Goal: Information Seeking & Learning: Learn about a topic

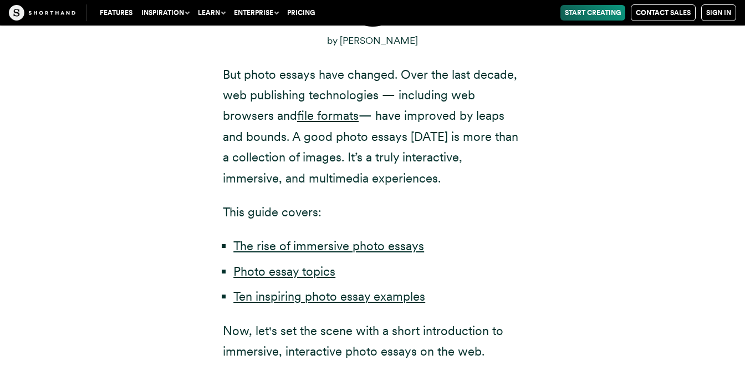
scroll to position [607, 0]
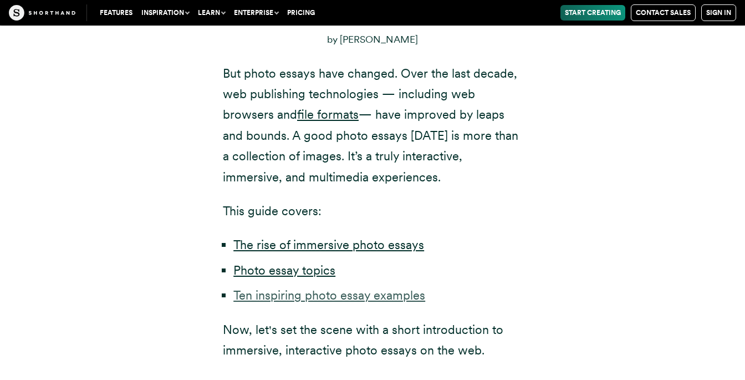
click at [383, 297] on link "Ten inspiring photo essay examples" at bounding box center [329, 295] width 192 height 14
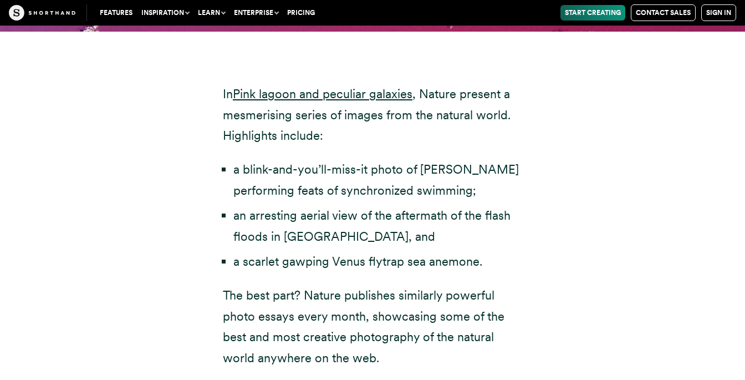
scroll to position [3749, 0]
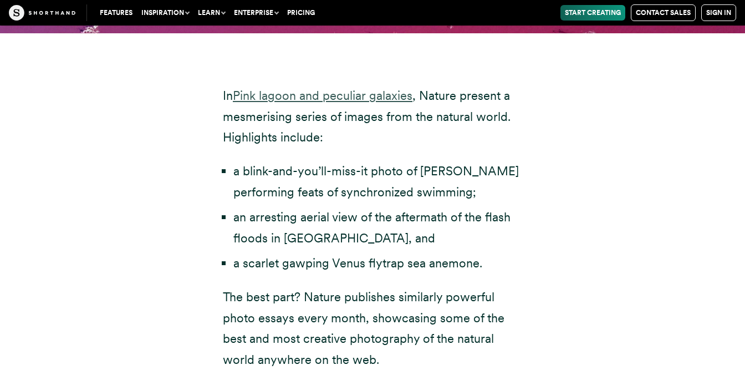
click at [280, 88] on link "Pink lagoon and peculiar galaxies" at bounding box center [323, 95] width 180 height 14
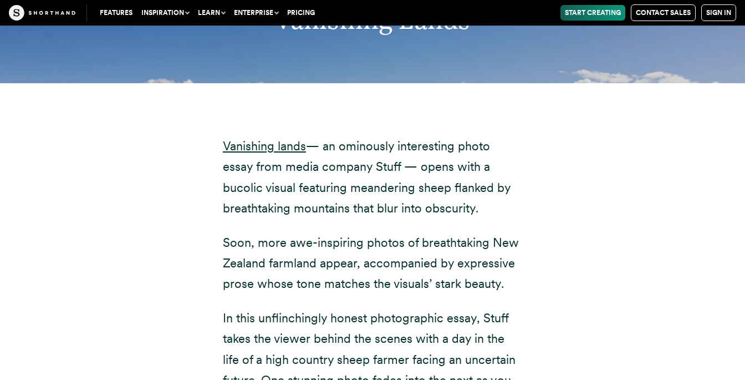
scroll to position [5143, 0]
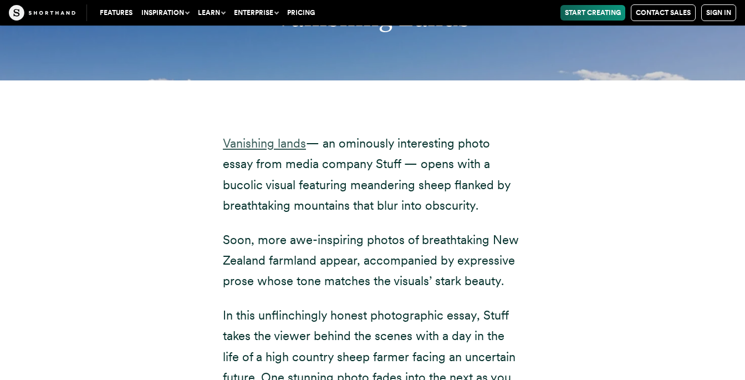
click at [257, 136] on link "Vanishing lands" at bounding box center [264, 143] width 83 height 14
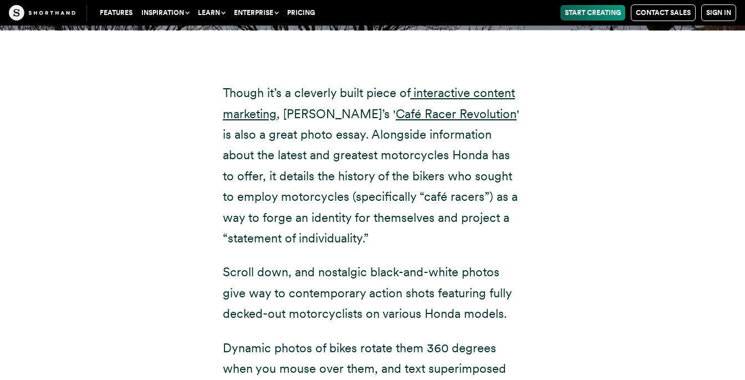
scroll to position [9524, 0]
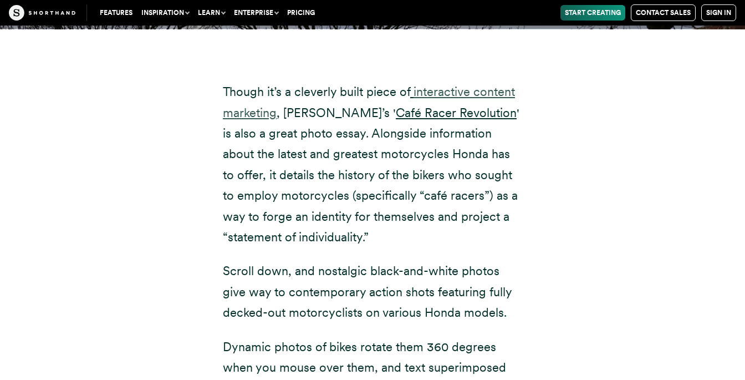
click at [257, 94] on link "interactive content marketing" at bounding box center [369, 101] width 292 height 35
click at [400, 105] on link "Café Racer Revolution" at bounding box center [456, 112] width 121 height 14
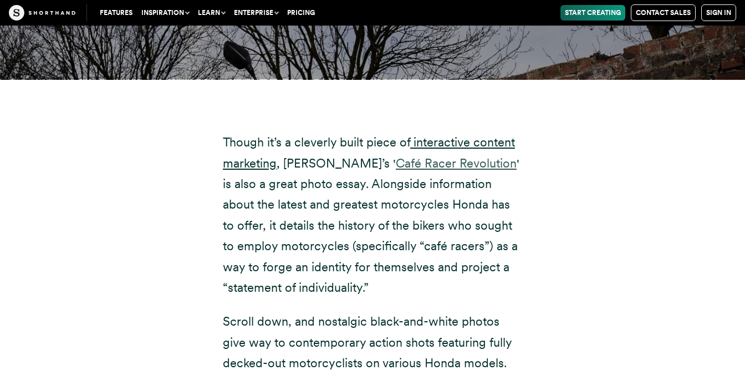
scroll to position [9565, 0]
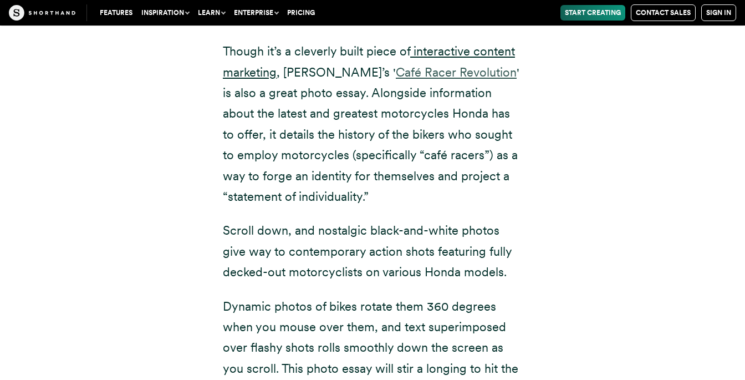
click at [432, 65] on link "Café Racer Revolution" at bounding box center [456, 72] width 121 height 14
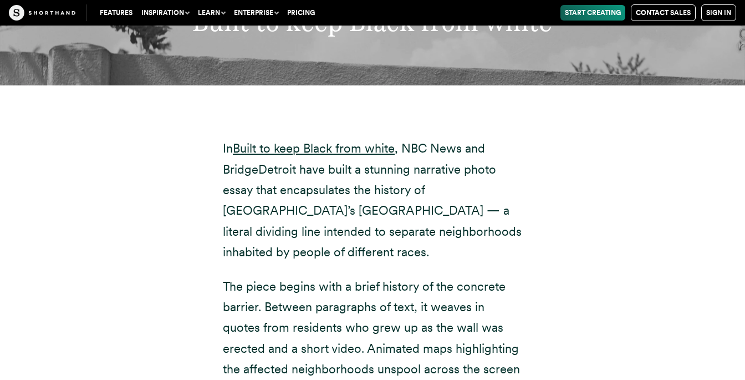
scroll to position [10976, 0]
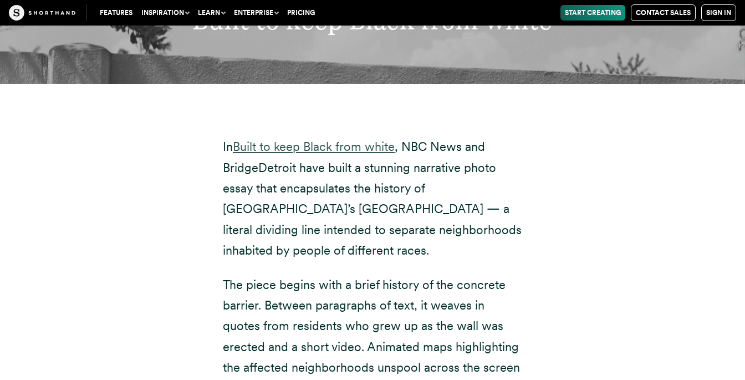
click at [339, 139] on link "Built to keep Black from white" at bounding box center [314, 146] width 162 height 14
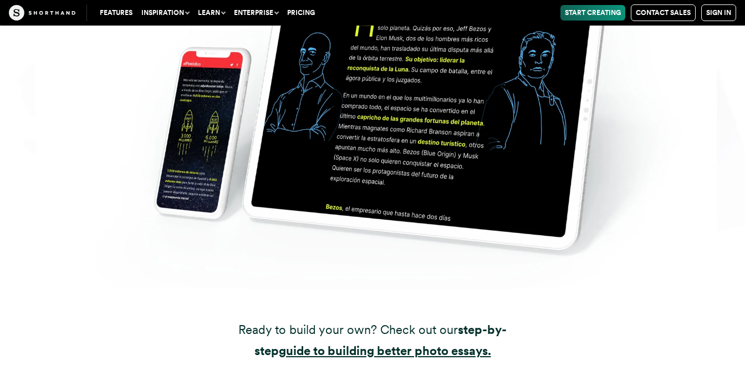
scroll to position [19471, 0]
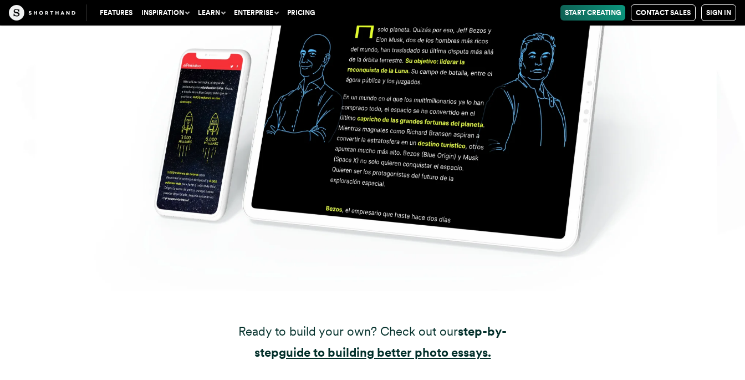
click at [599, 14] on link "Start Creating" at bounding box center [592, 13] width 65 height 16
